Goal: Information Seeking & Learning: Learn about a topic

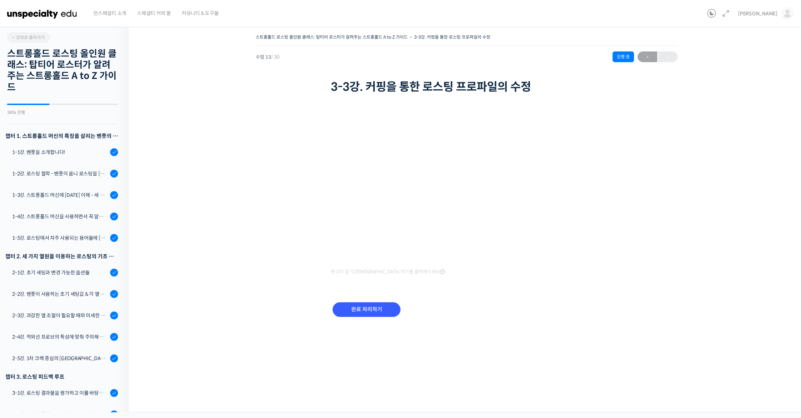
scroll to position [399, 0]
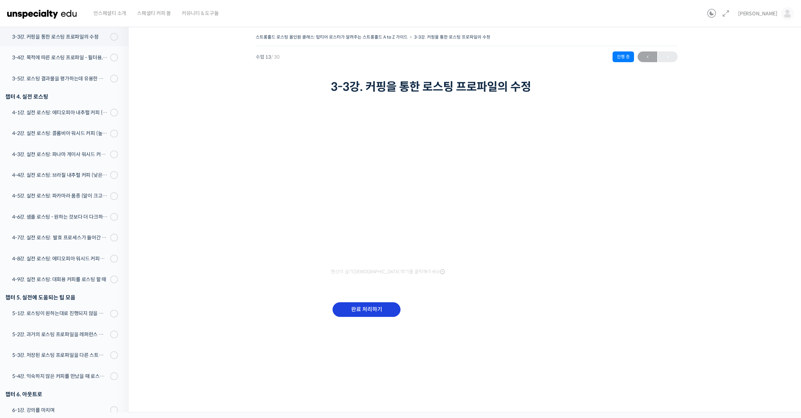
click at [369, 303] on input "완료 처리하기" at bounding box center [367, 310] width 68 height 15
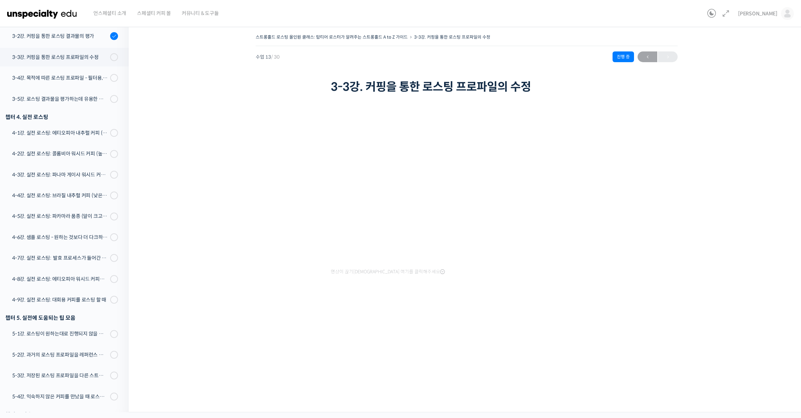
scroll to position [375, 0]
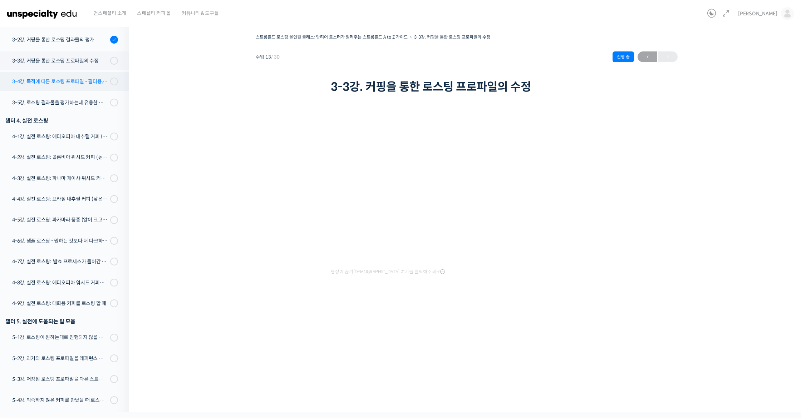
click at [89, 75] on link "3-4강. 목적에 따른 로스팅 프로파일 - 필터용, 에스프레소용" at bounding box center [62, 81] width 132 height 19
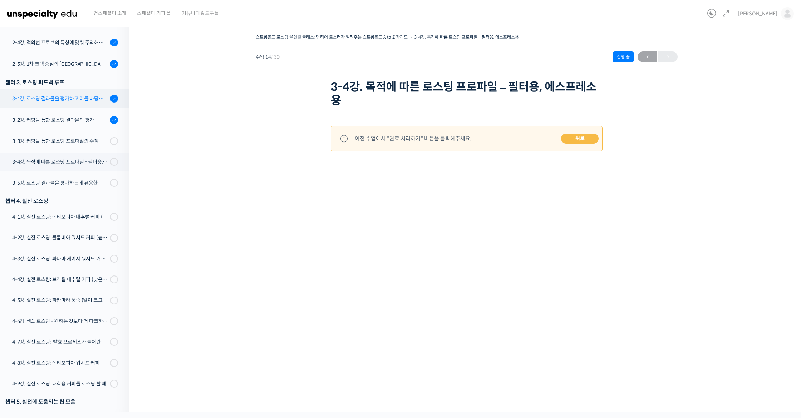
scroll to position [294, 0]
click at [85, 148] on link "3-3강. 커핑을 통한 로스팅 프로파일의 수정" at bounding box center [62, 142] width 132 height 19
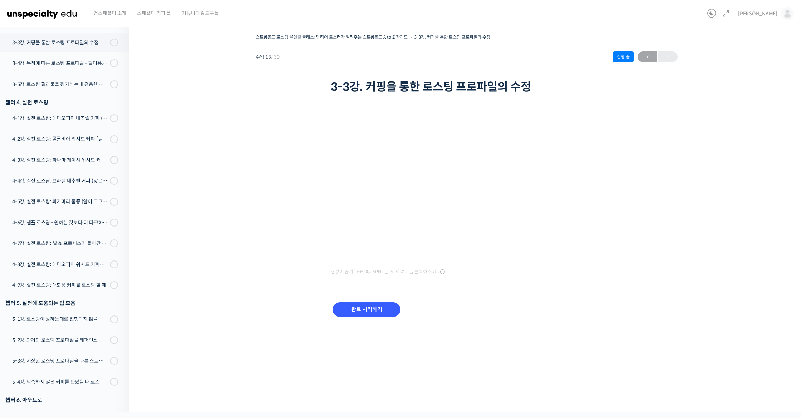
scroll to position [399, 0]
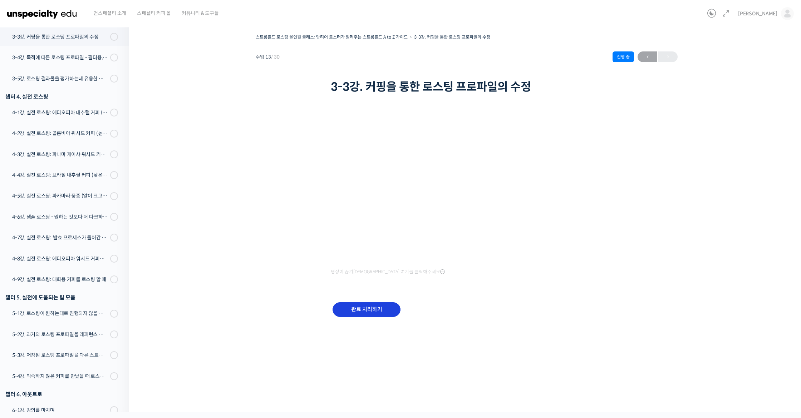
click at [378, 313] on input "완료 처리하기" at bounding box center [367, 310] width 68 height 15
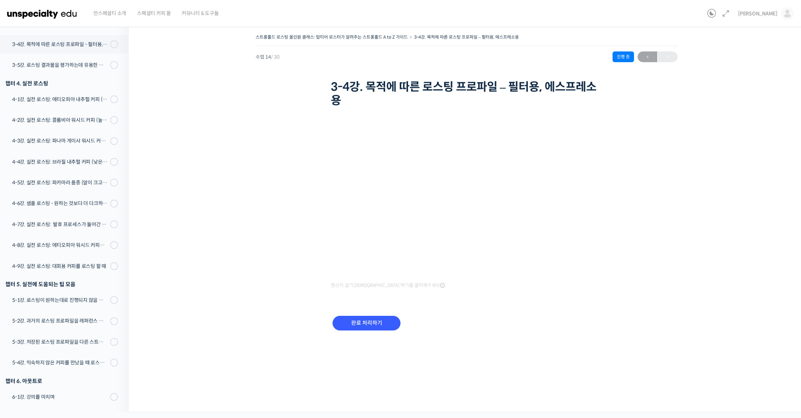
scroll to position [421, 0]
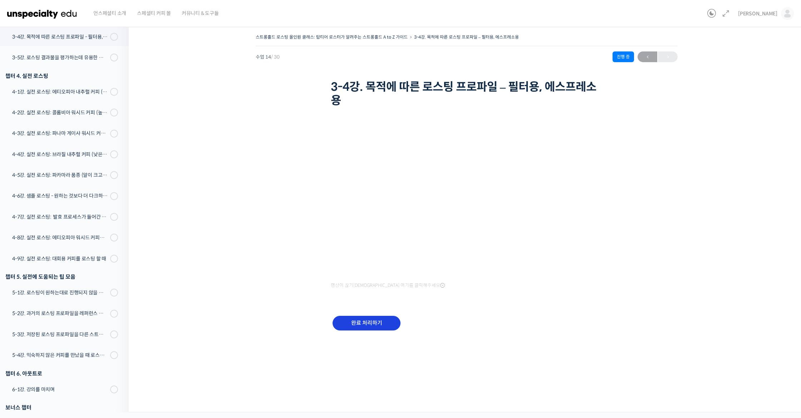
click at [379, 325] on input "완료 처리하기" at bounding box center [367, 323] width 68 height 15
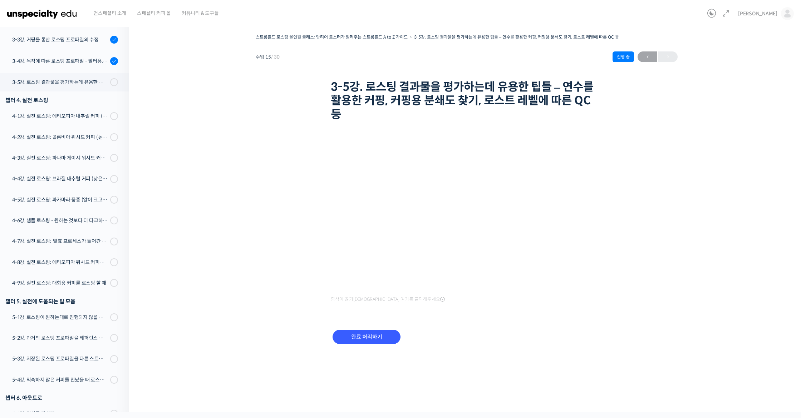
scroll to position [442, 0]
